Goal: Transaction & Acquisition: Purchase product/service

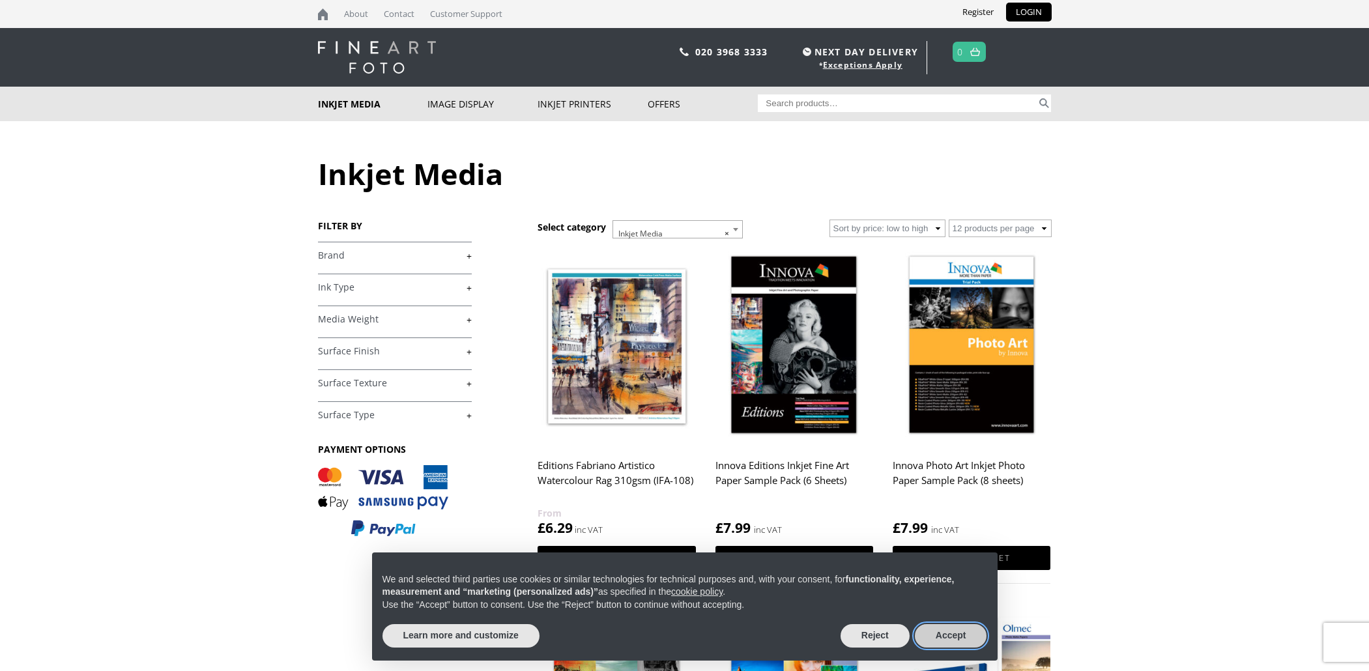
drag, startPoint x: 943, startPoint y: 640, endPoint x: 959, endPoint y: 635, distance: 16.3
click at [943, 640] on button "Accept" at bounding box center [951, 635] width 72 height 23
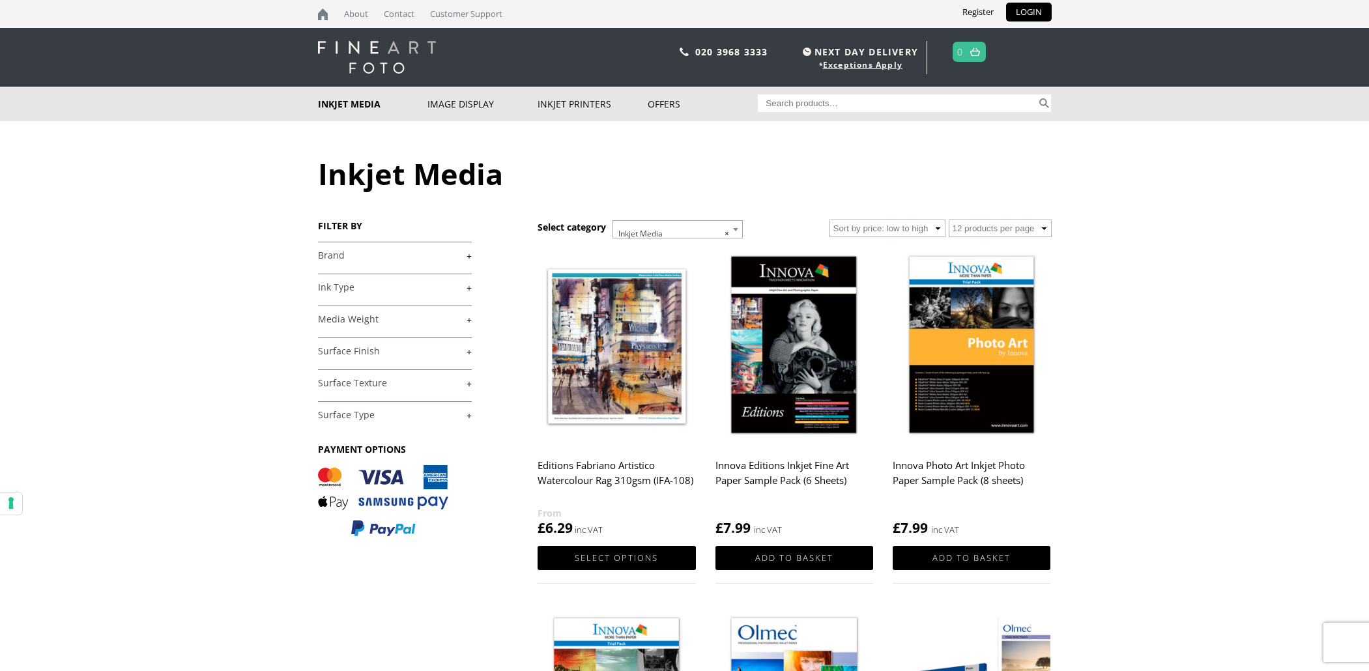
click at [351, 257] on link "+" at bounding box center [395, 256] width 154 height 12
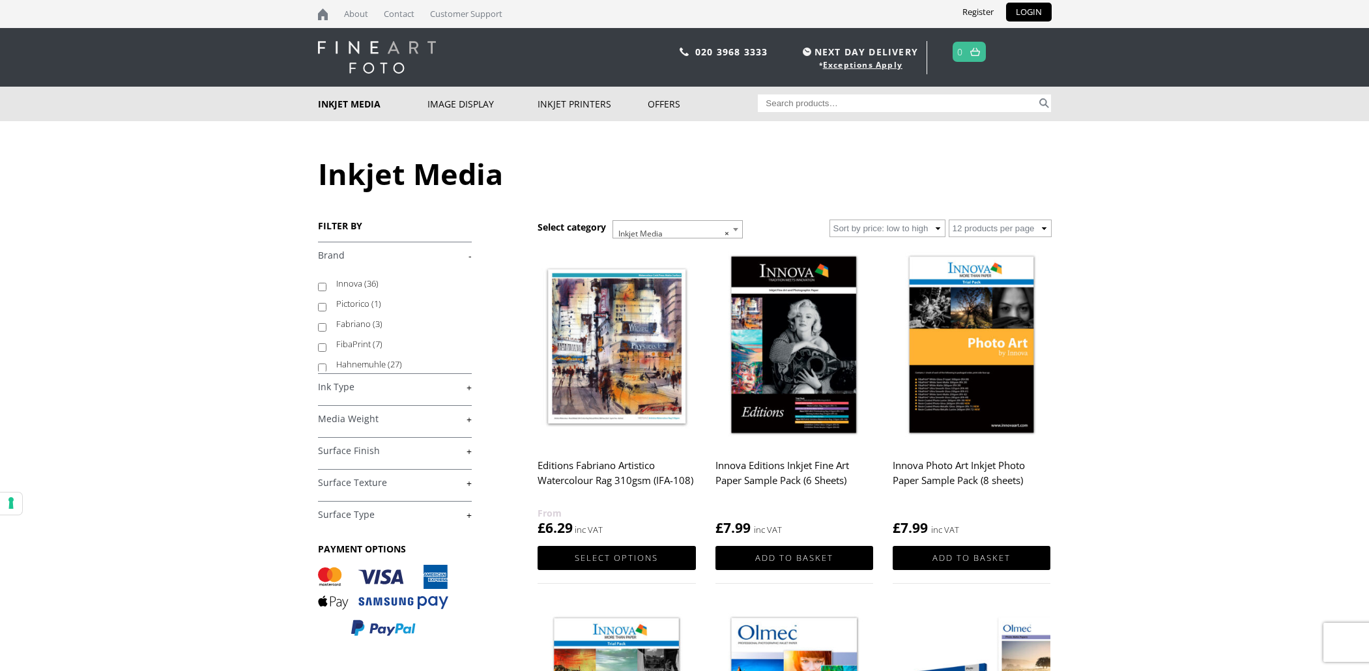
click at [355, 284] on label "Innova (36)" at bounding box center [397, 284] width 123 height 20
click at [327, 284] on input "Innova (36)" at bounding box center [322, 287] width 8 height 8
checkbox input "true"
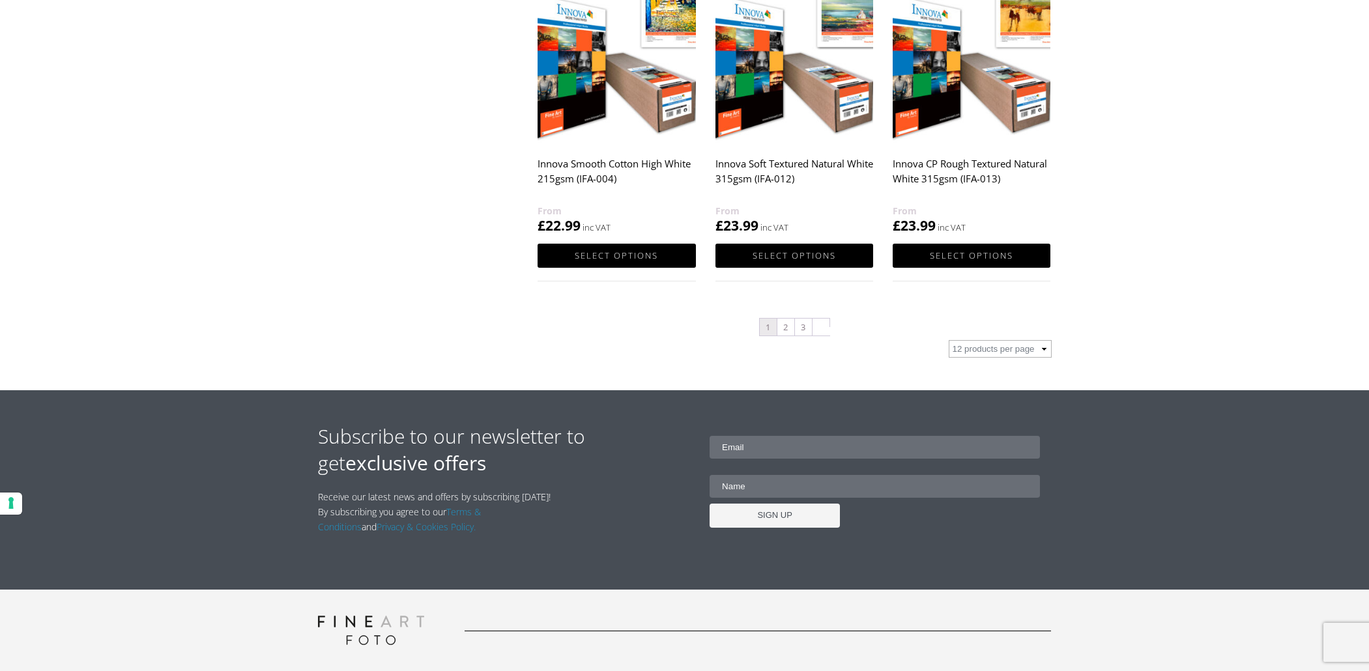
scroll to position [1357, 0]
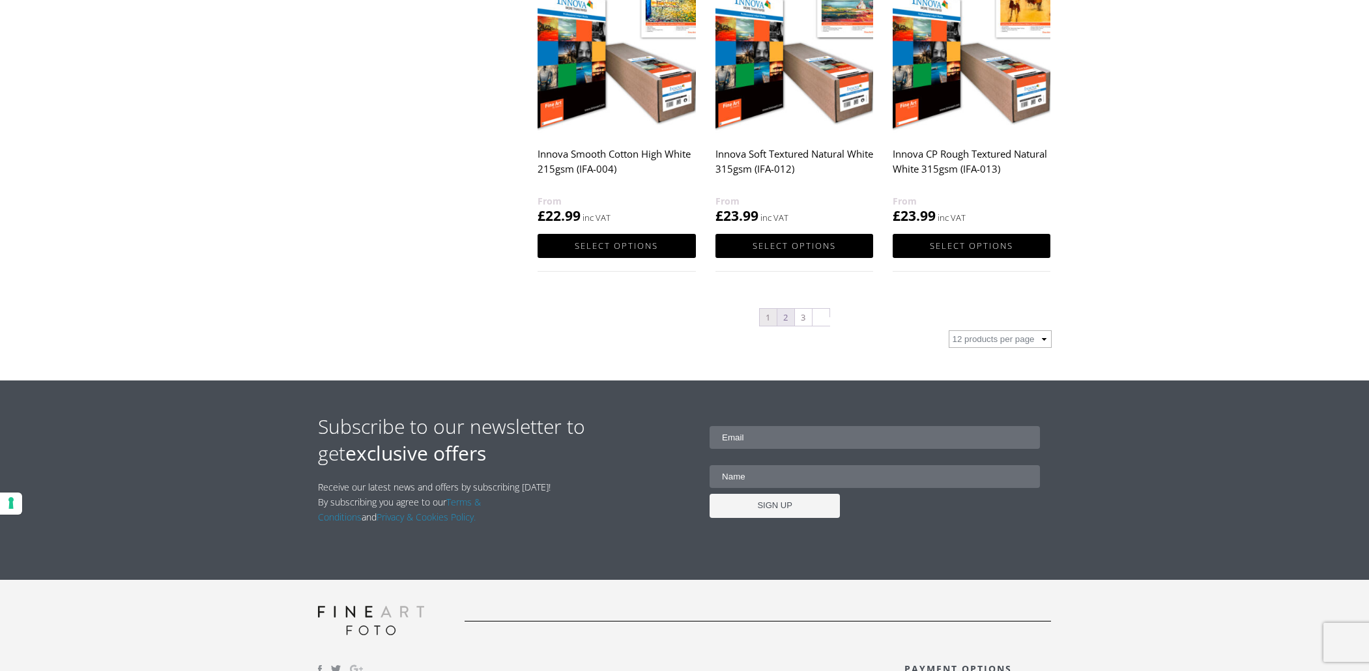
click at [786, 323] on link "2" at bounding box center [786, 317] width 17 height 17
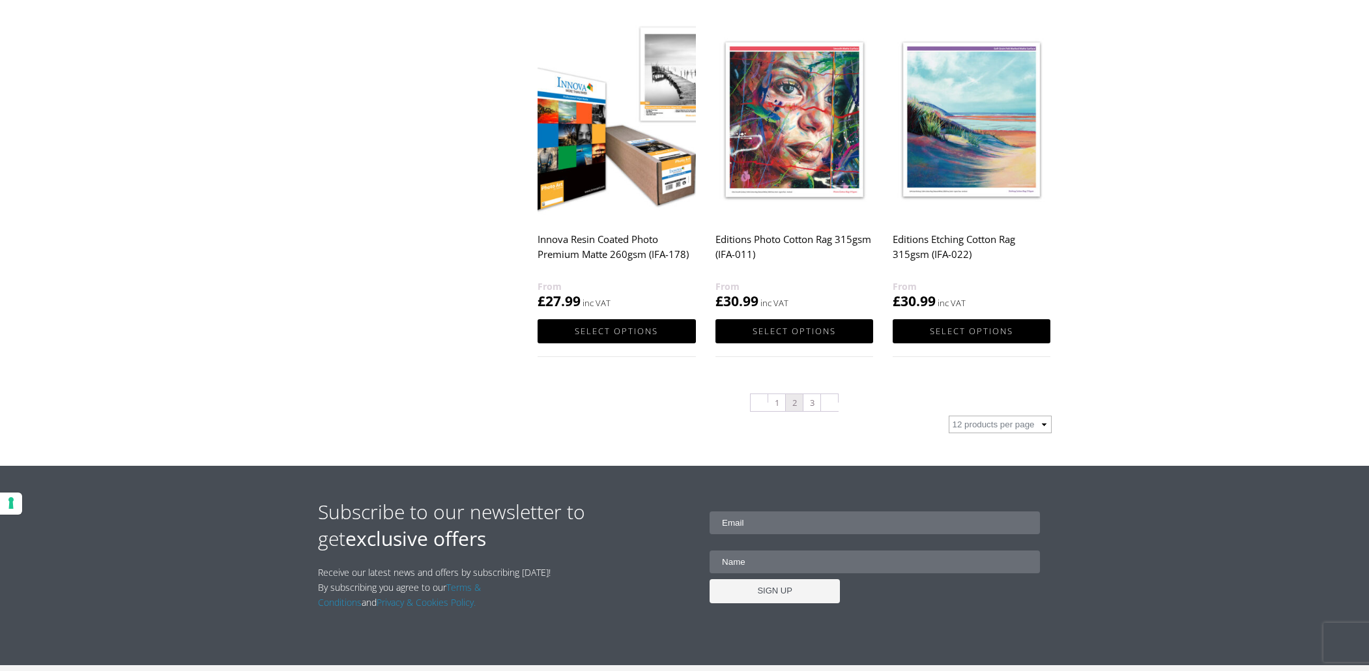
scroll to position [1456, 0]
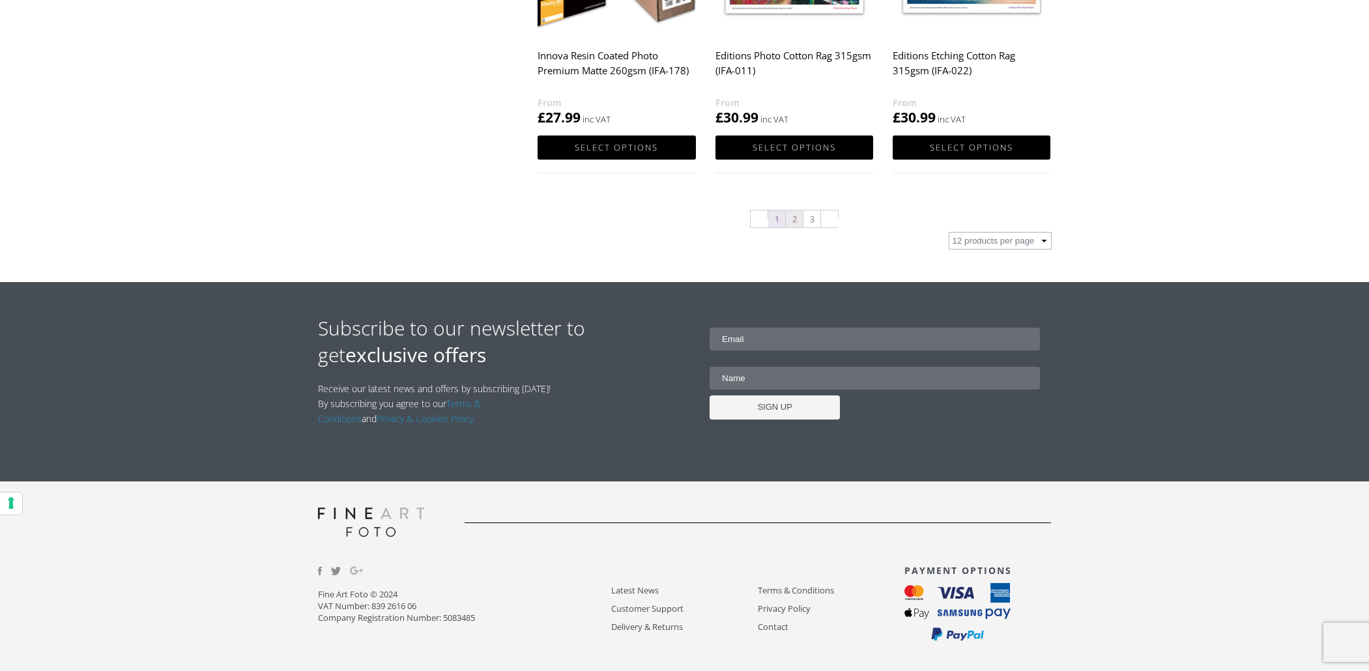
click at [778, 225] on link "1" at bounding box center [776, 219] width 17 height 17
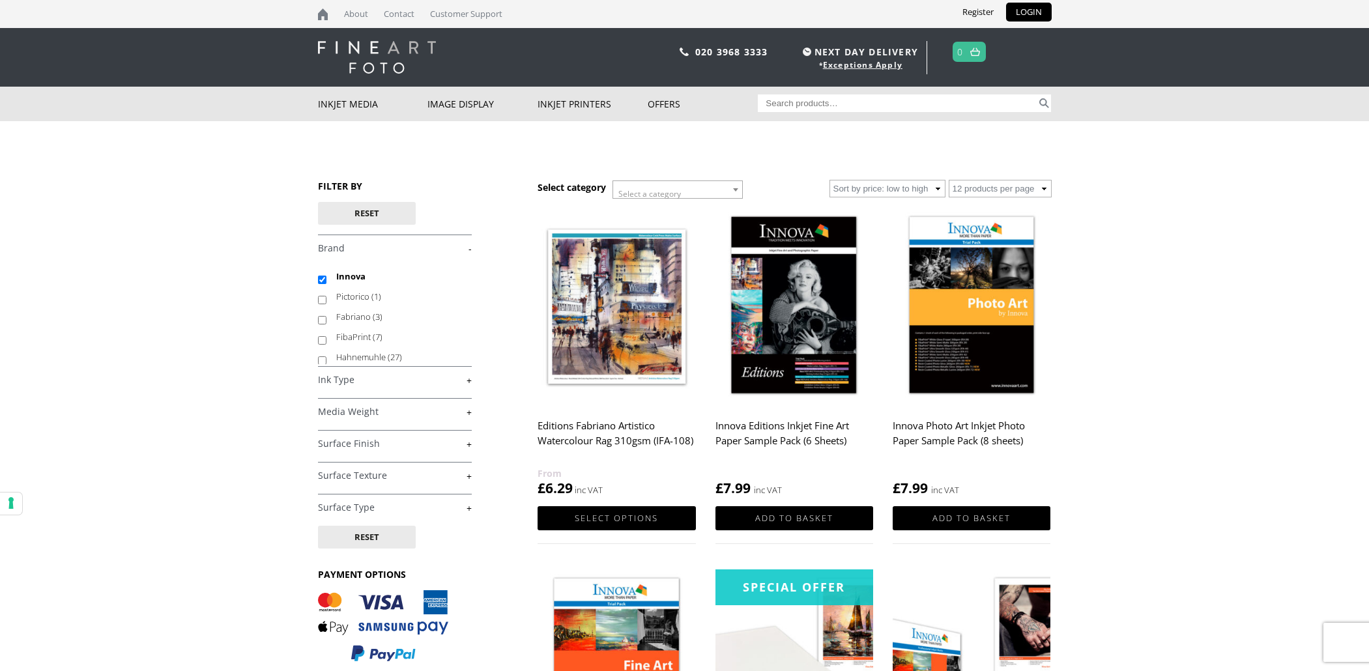
click at [770, 106] on input "Search for:" at bounding box center [897, 104] width 279 height 18
type input "innova smooth cotton"
click at [1037, 95] on button "Search" at bounding box center [1044, 104] width 15 height 18
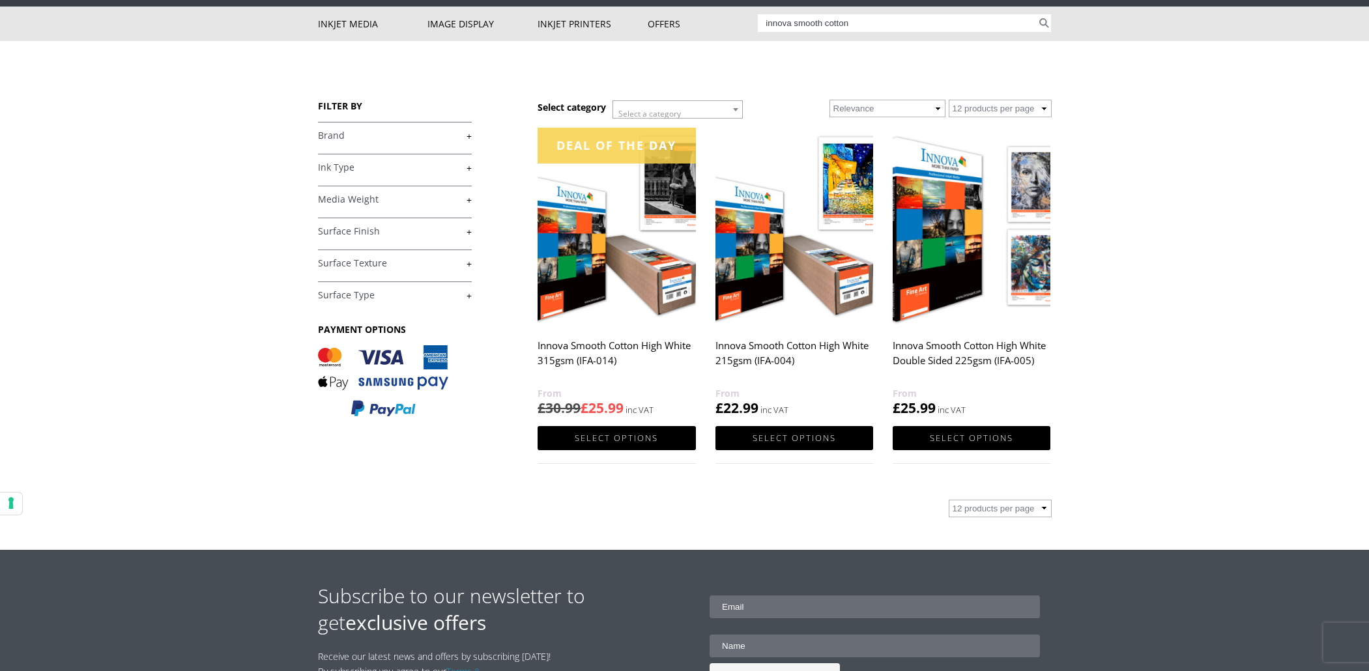
scroll to position [80, 0]
click at [623, 442] on link "Select options" at bounding box center [617, 439] width 158 height 24
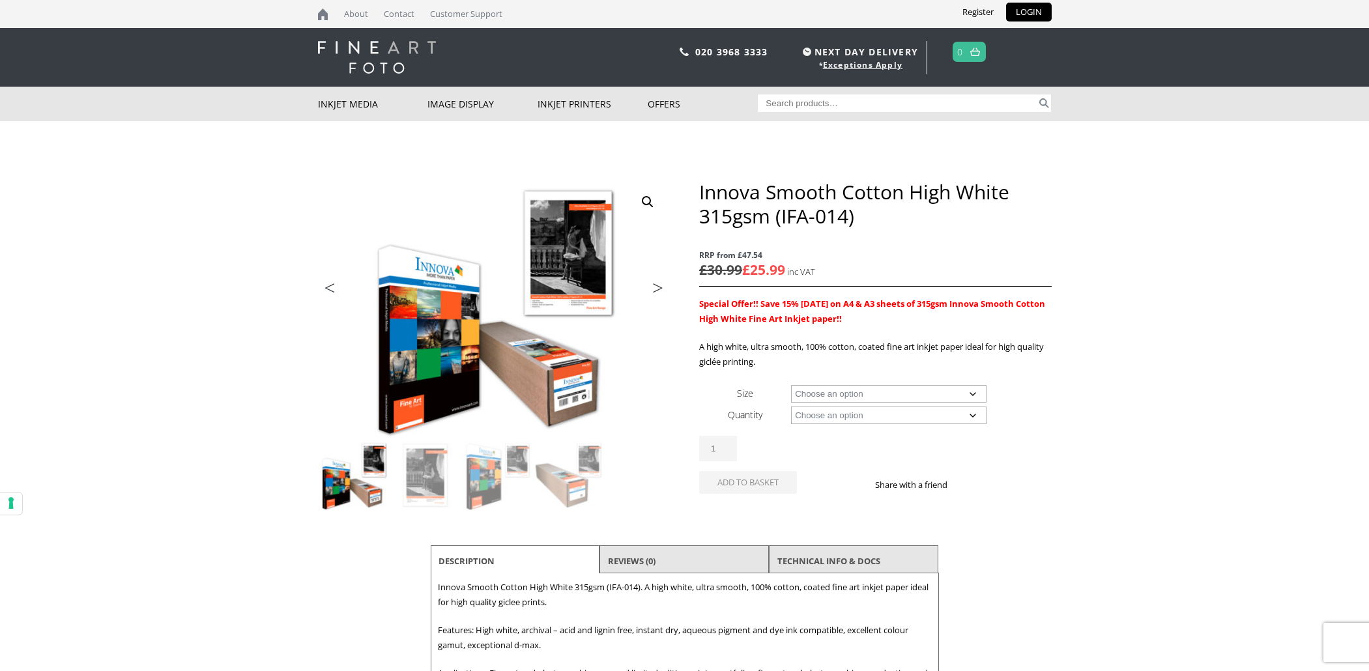
click at [832, 393] on select "Choose an option A4 Sheet A3 Sheet A3+ Sheet A2 Sheet 17" Wide Roll 24" Wide Ro…" at bounding box center [889, 394] width 196 height 18
click at [791, 385] on select "Choose an option A4 Sheet A3 Sheet A3+ Sheet A2 Sheet 17" Wide Roll 24" Wide Ro…" at bounding box center [889, 394] width 196 height 18
select select "a3-sheet"
click at [833, 416] on select "Choose an option 25 Sheets" at bounding box center [889, 416] width 196 height 18
select select "25-sheets"
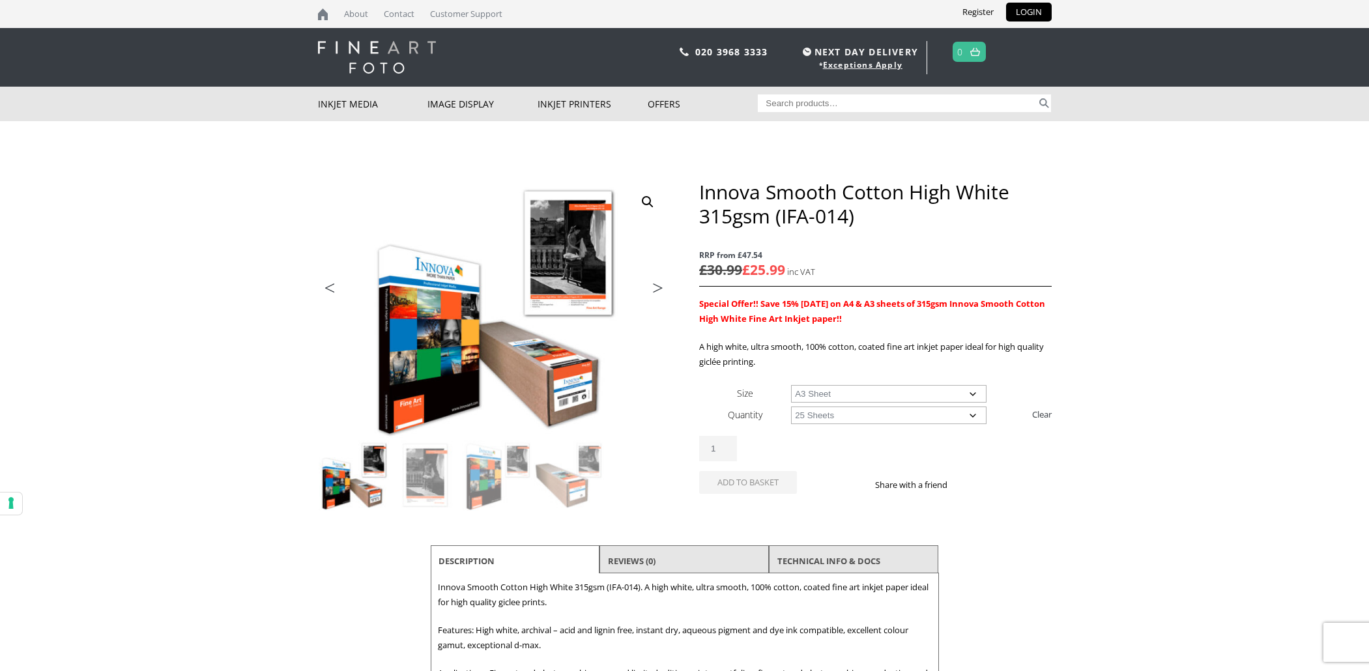
click at [791, 407] on select "Choose an option 25 Sheets" at bounding box center [889, 416] width 196 height 18
select select "a3-sheet"
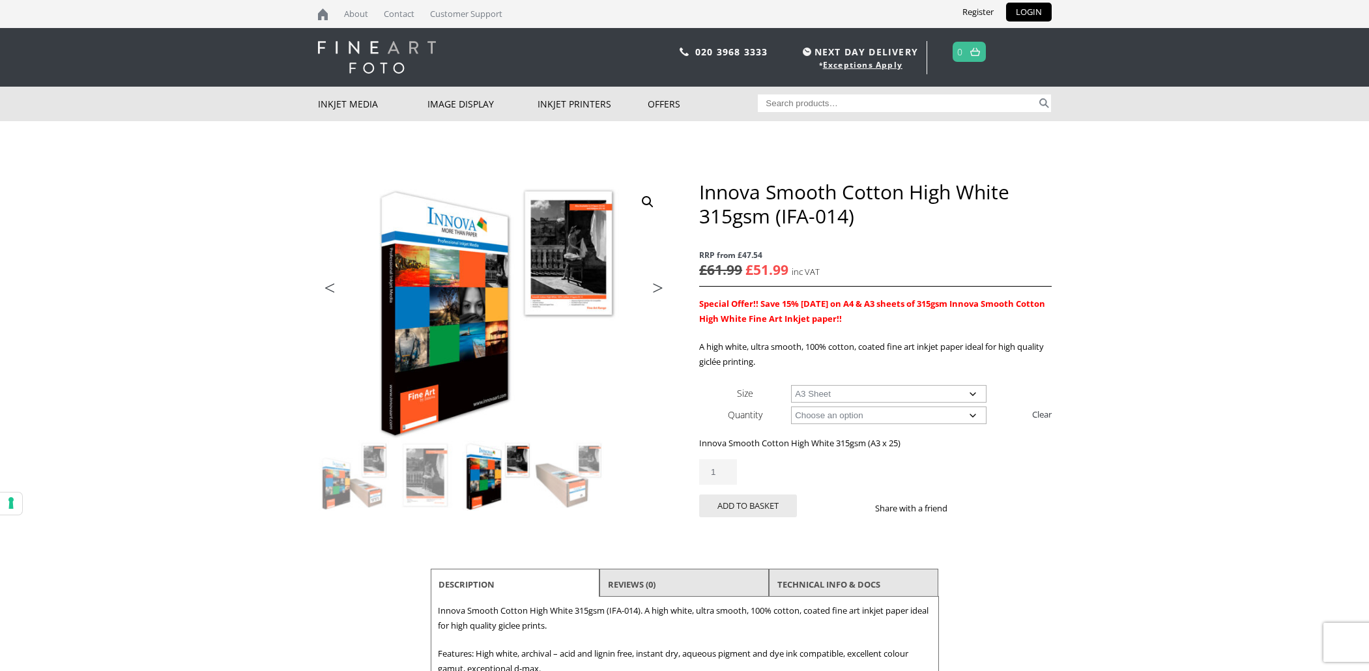
click at [824, 415] on select "Choose an option 25 Sheets" at bounding box center [889, 416] width 196 height 18
click at [791, 407] on select "Choose an option 25 Sheets" at bounding box center [889, 416] width 196 height 18
drag, startPoint x: 745, startPoint y: 267, endPoint x: 785, endPoint y: 257, distance: 41.7
click at [792, 265] on p "RRP from £47.54 £ 61.99 Original price was: £61.99. £ 51.99 Current price is: £…" at bounding box center [875, 264] width 352 height 46
drag, startPoint x: 914, startPoint y: 194, endPoint x: 1012, endPoint y: 192, distance: 97.1
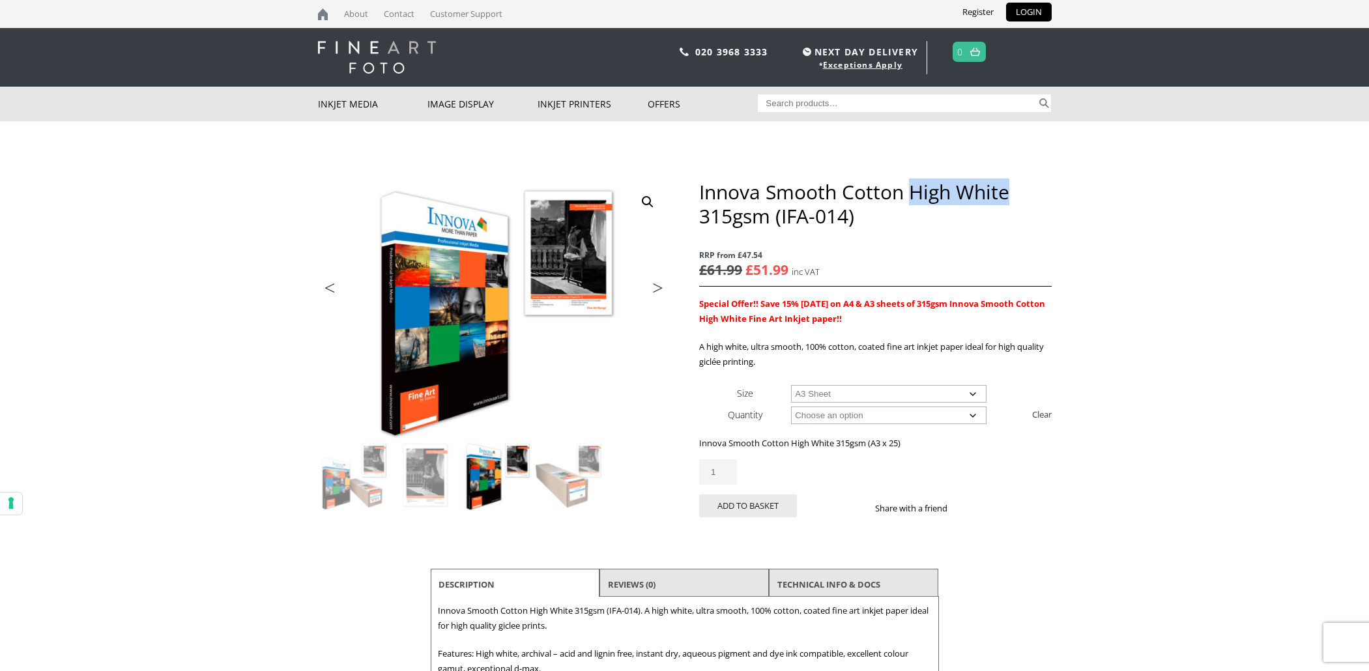
click at [1010, 191] on h1 "Innova Smooth Cotton High White 315gsm (IFA-014)" at bounding box center [875, 204] width 352 height 48
click at [1024, 194] on h1 "Innova Smooth Cotton High White 315gsm (IFA-014)" at bounding box center [875, 204] width 352 height 48
